Goal: Task Accomplishment & Management: Use online tool/utility

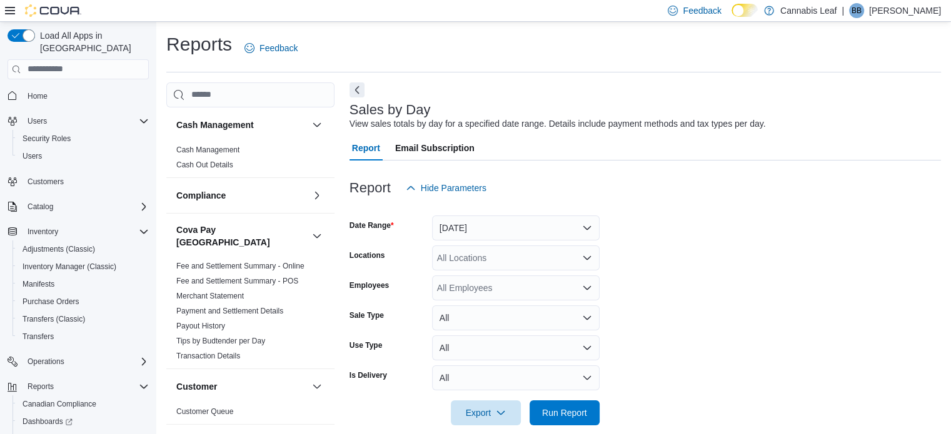
scroll to position [16, 0]
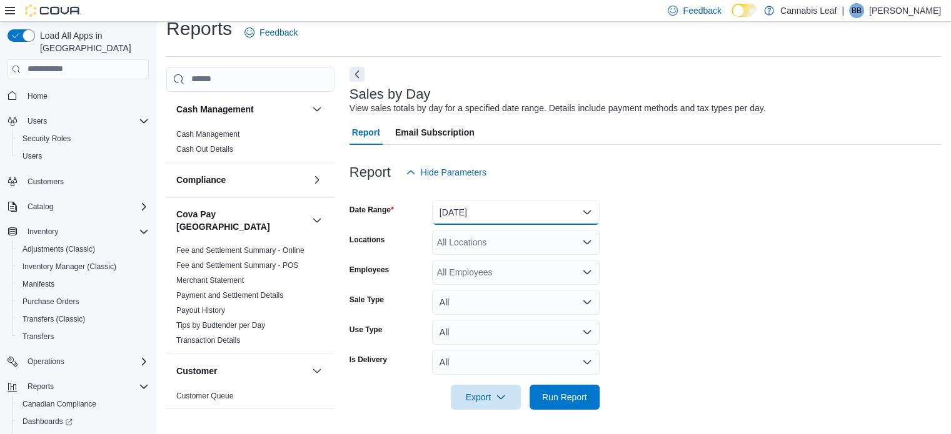
click at [544, 207] on button "[DATE]" at bounding box center [516, 212] width 168 height 25
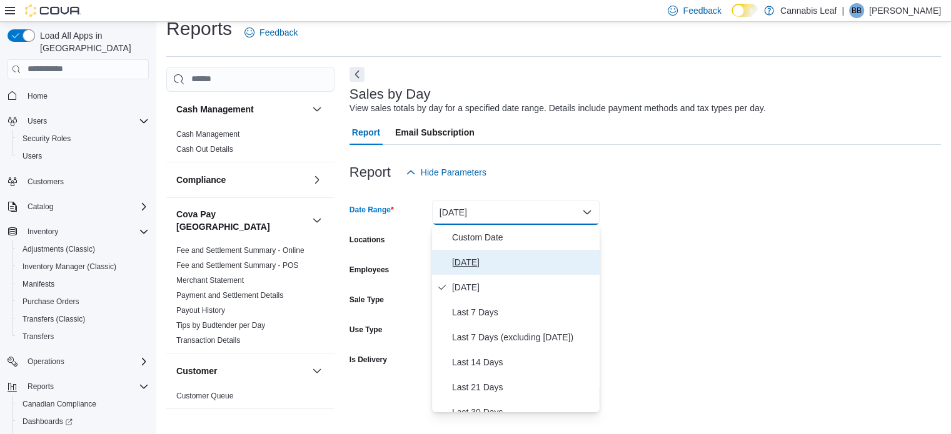
click at [536, 259] on span "[DATE]" at bounding box center [523, 262] width 143 height 15
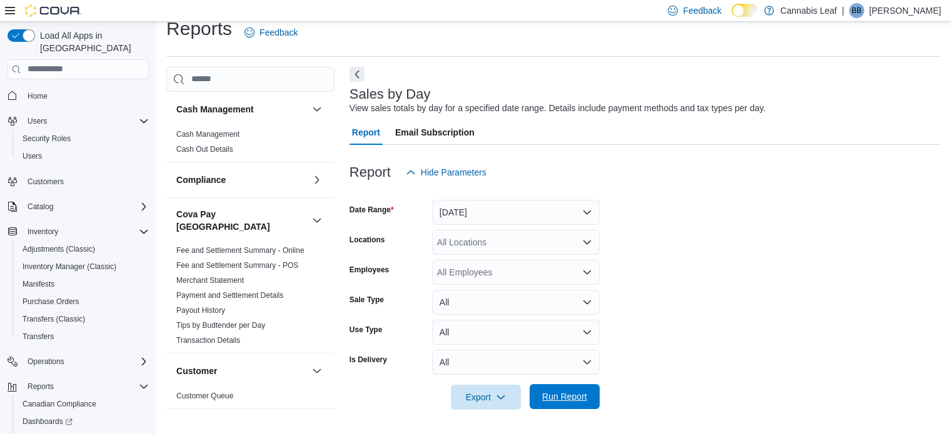
click at [544, 392] on span "Run Report" at bounding box center [564, 397] width 45 height 13
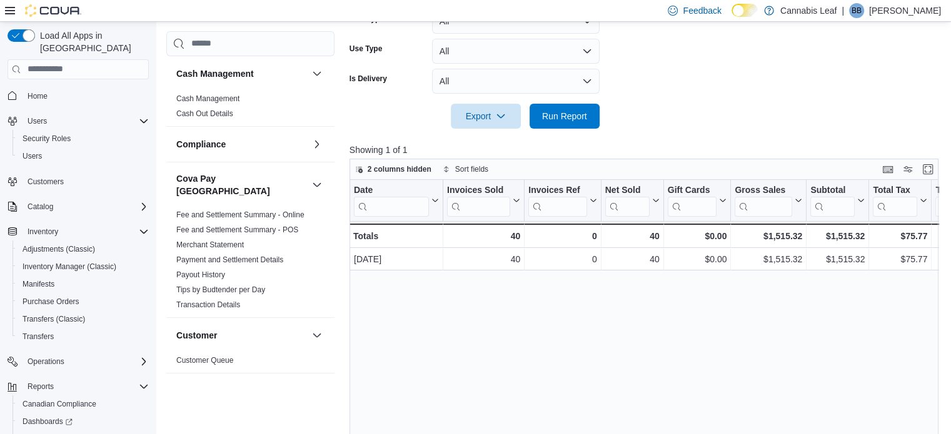
scroll to position [253, 0]
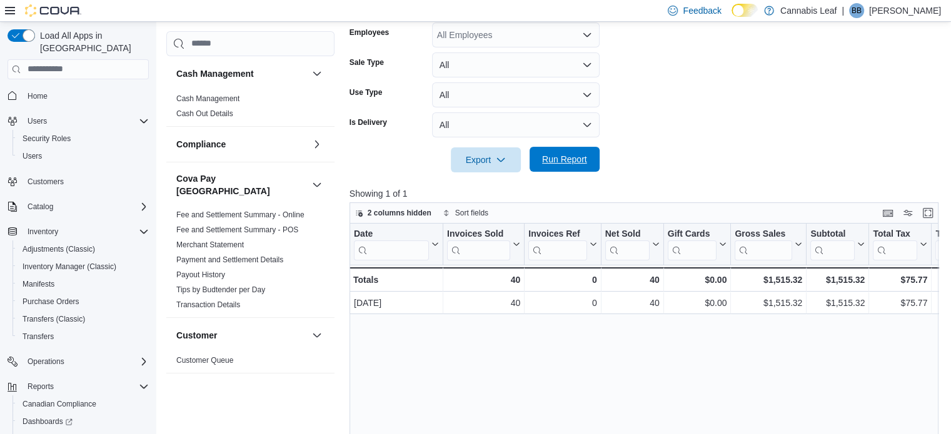
click at [563, 165] on span "Run Report" at bounding box center [564, 159] width 55 height 25
